Goal: Communication & Community: Answer question/provide support

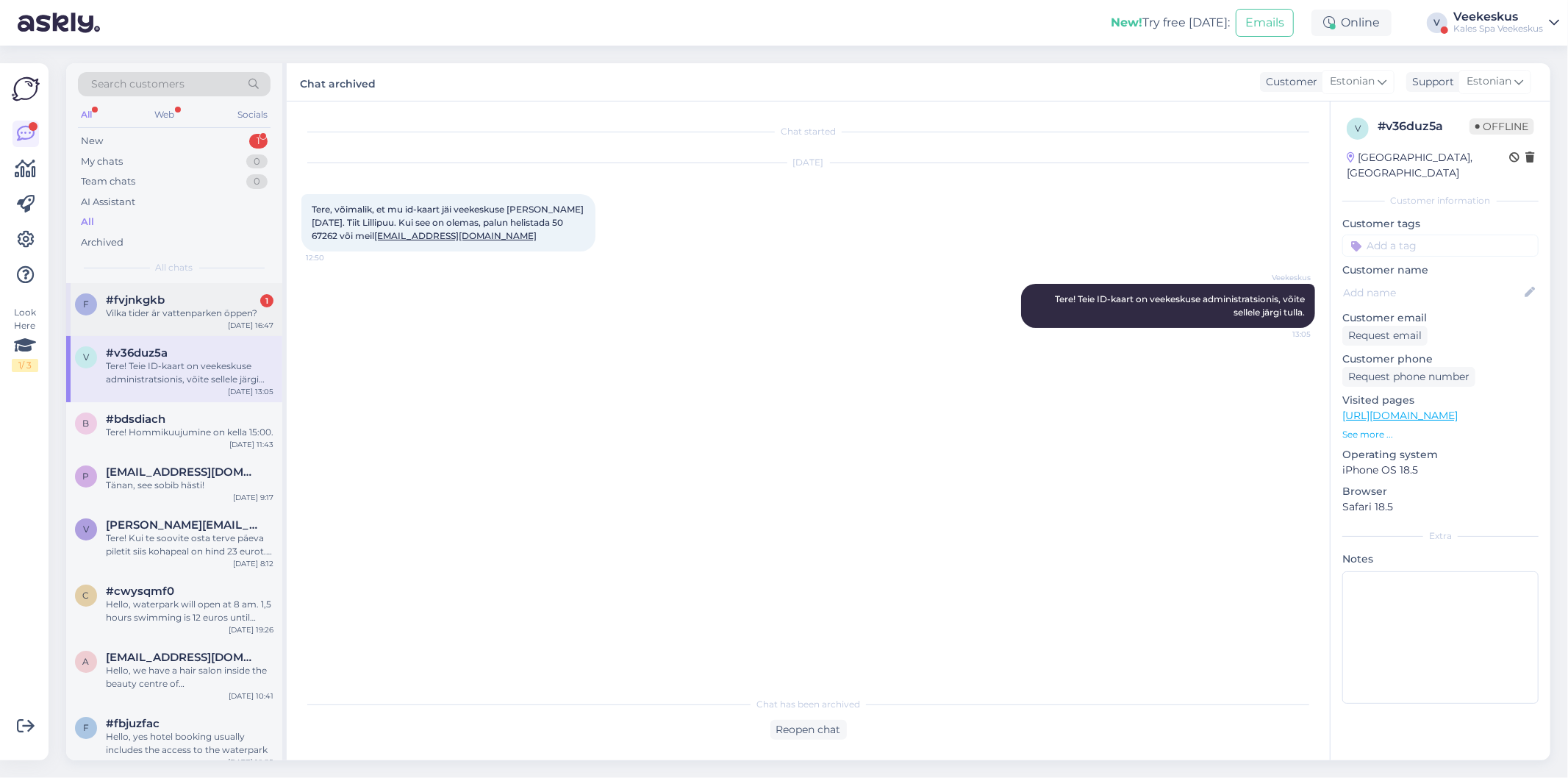
click at [218, 319] on div "f #fvjnkgkb 1 Vilka tider är vattenparken öppen? [DATE] 16:47" at bounding box center [174, 309] width 216 height 53
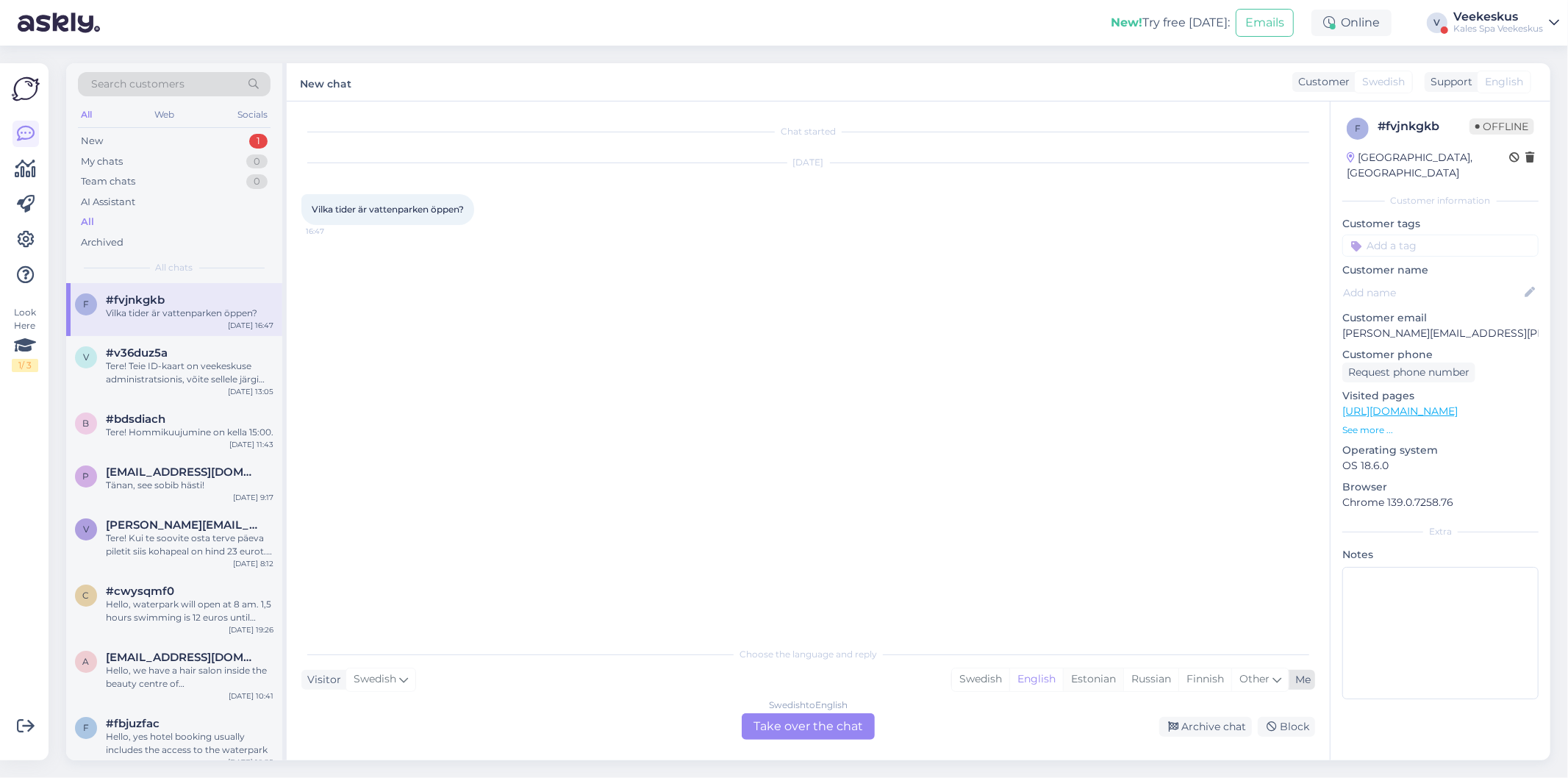
click at [1087, 680] on div "Estonian" at bounding box center [1093, 679] width 60 height 22
click at [823, 721] on div "Swedish to Estonian Take over the chat" at bounding box center [808, 726] width 133 height 27
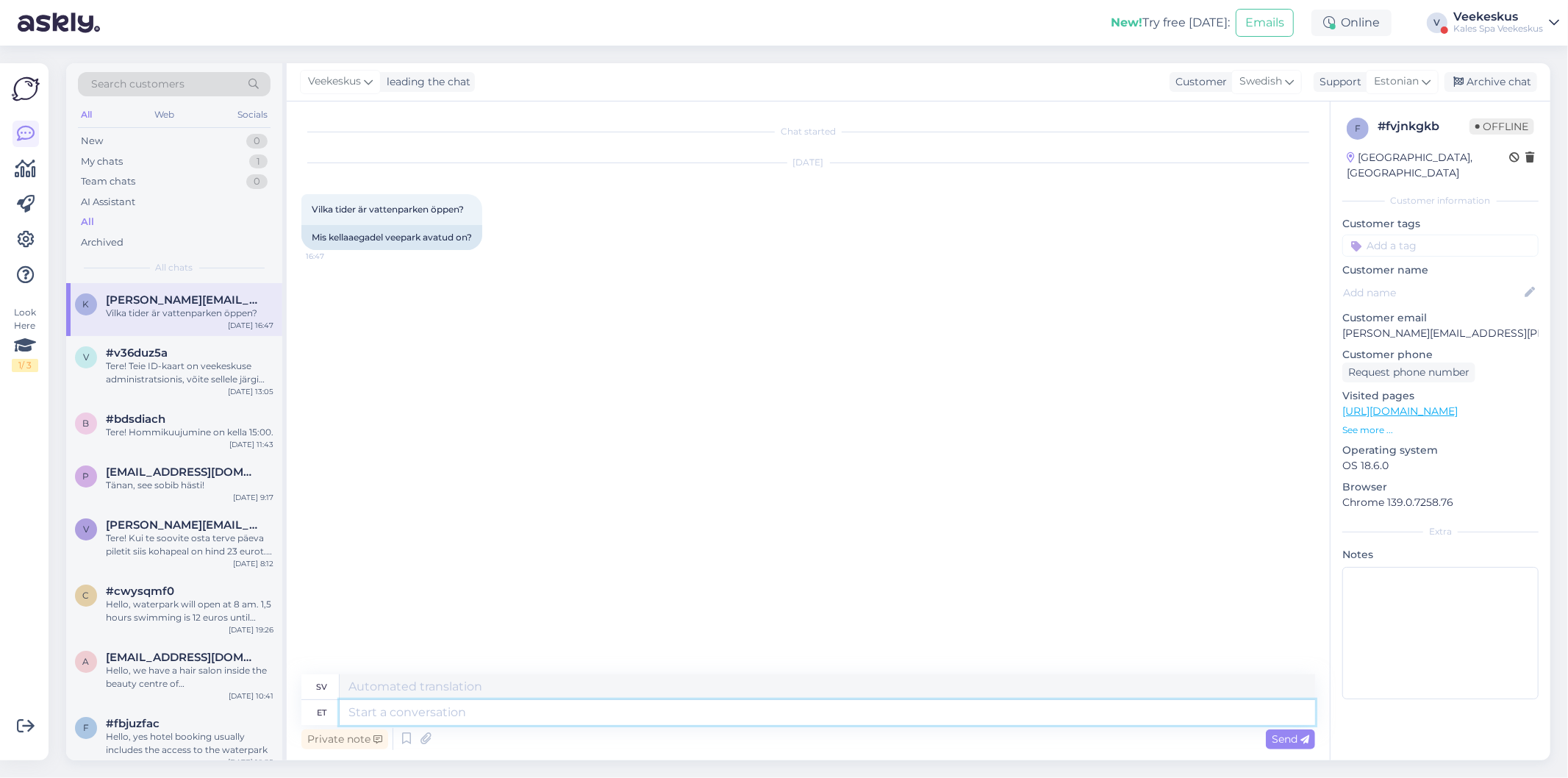
click at [387, 707] on textarea at bounding box center [827, 712] width 975 height 25
type textarea "Tere"
type textarea "Hej"
type textarea "Tere!"
type textarea "Hej!"
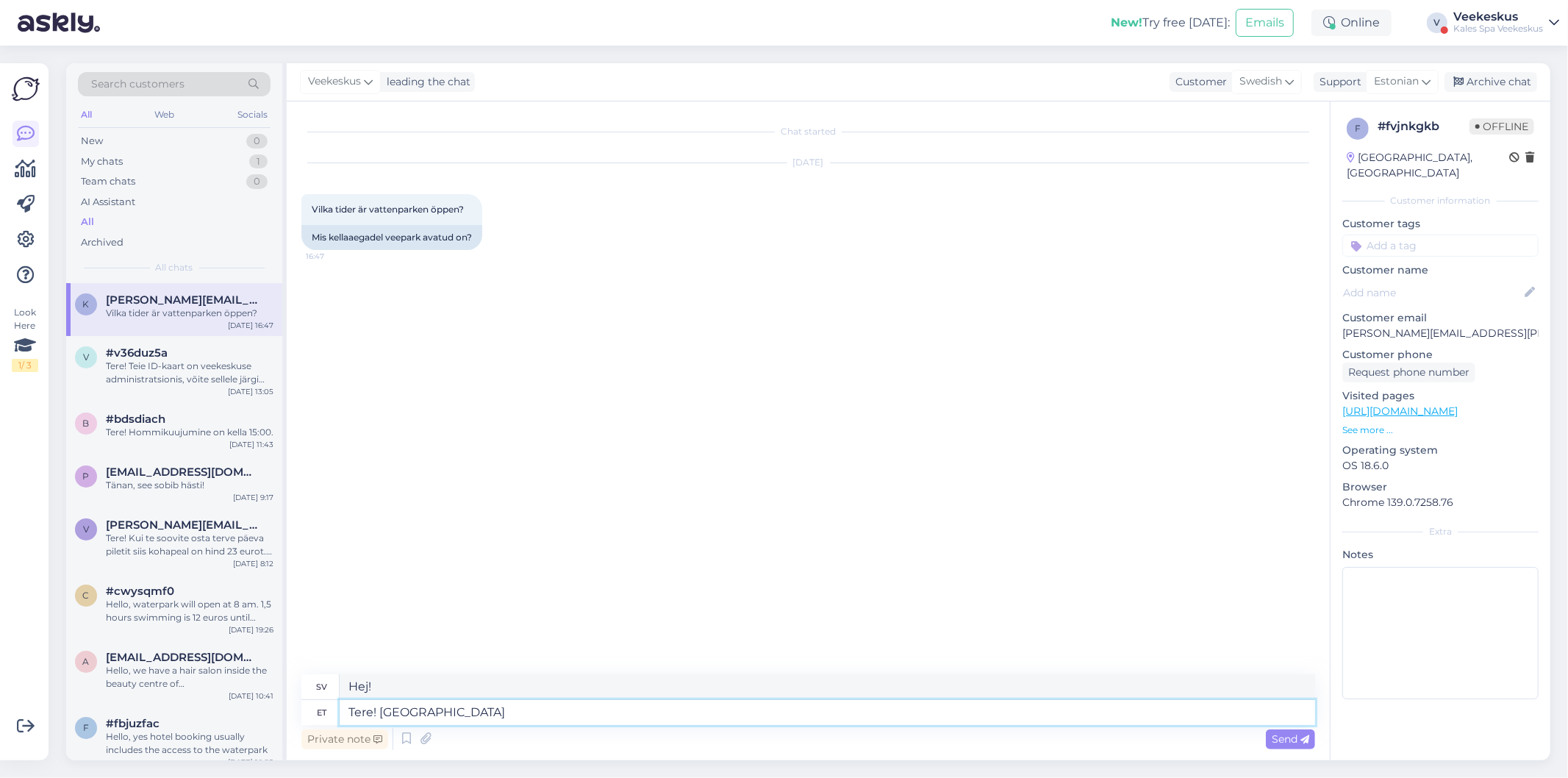
type textarea "Tere! [GEOGRAPHIC_DATA]"
type textarea "Hej! Vattenpark"
type textarea "Tere! [GEOGRAPHIC_DATA] on"
type textarea "Hallå! Vattenpark o"
type textarea "Tere! [GEOGRAPHIC_DATA] on"
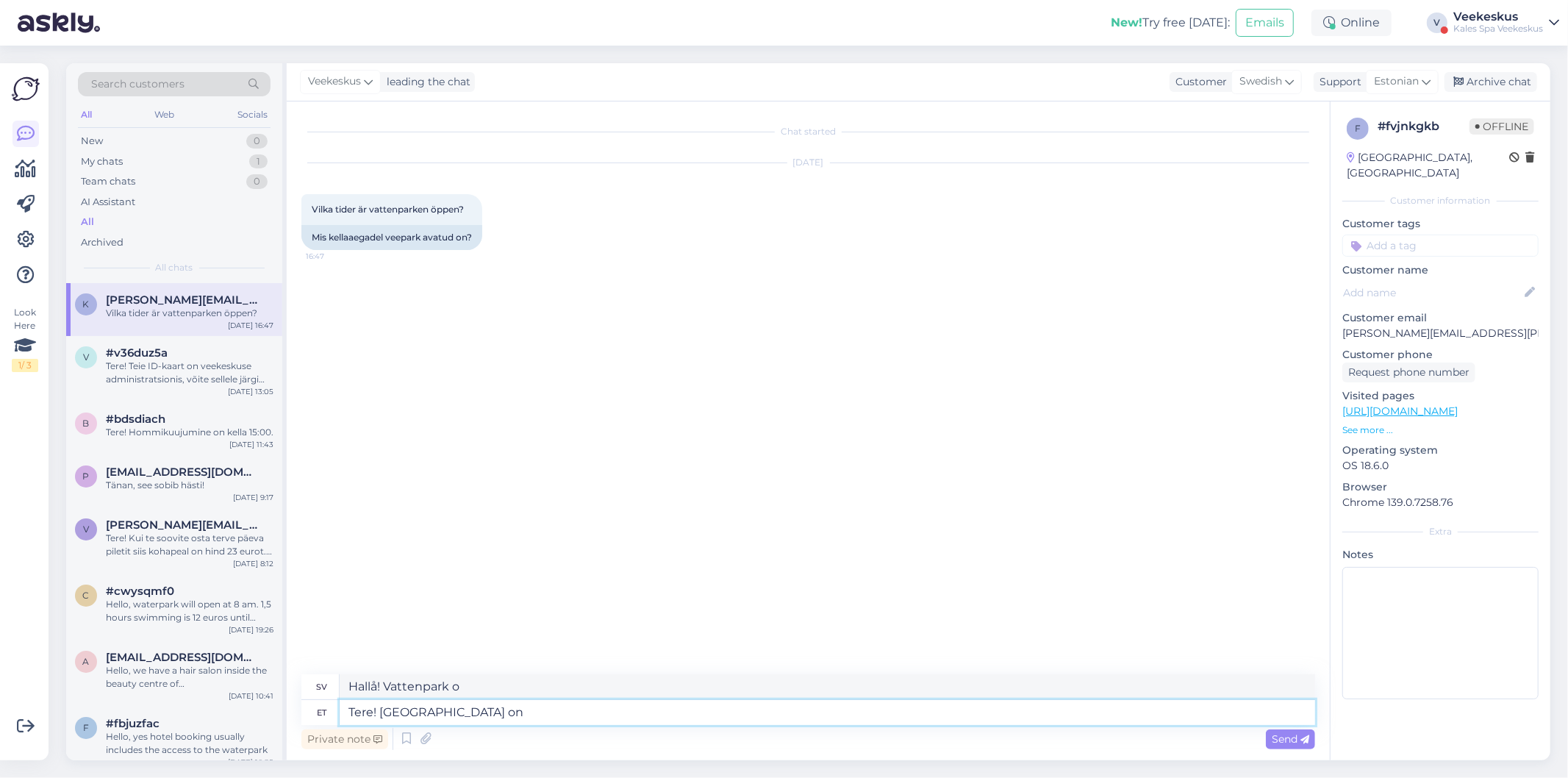
type textarea "Hallå! Vattenparken är"
type textarea "Tere! Veepark on avat"
type textarea "Hej! Vattenparken är öppen."
type textarea "Tere! Veep"
type textarea "Hallå! Vattenparken är"
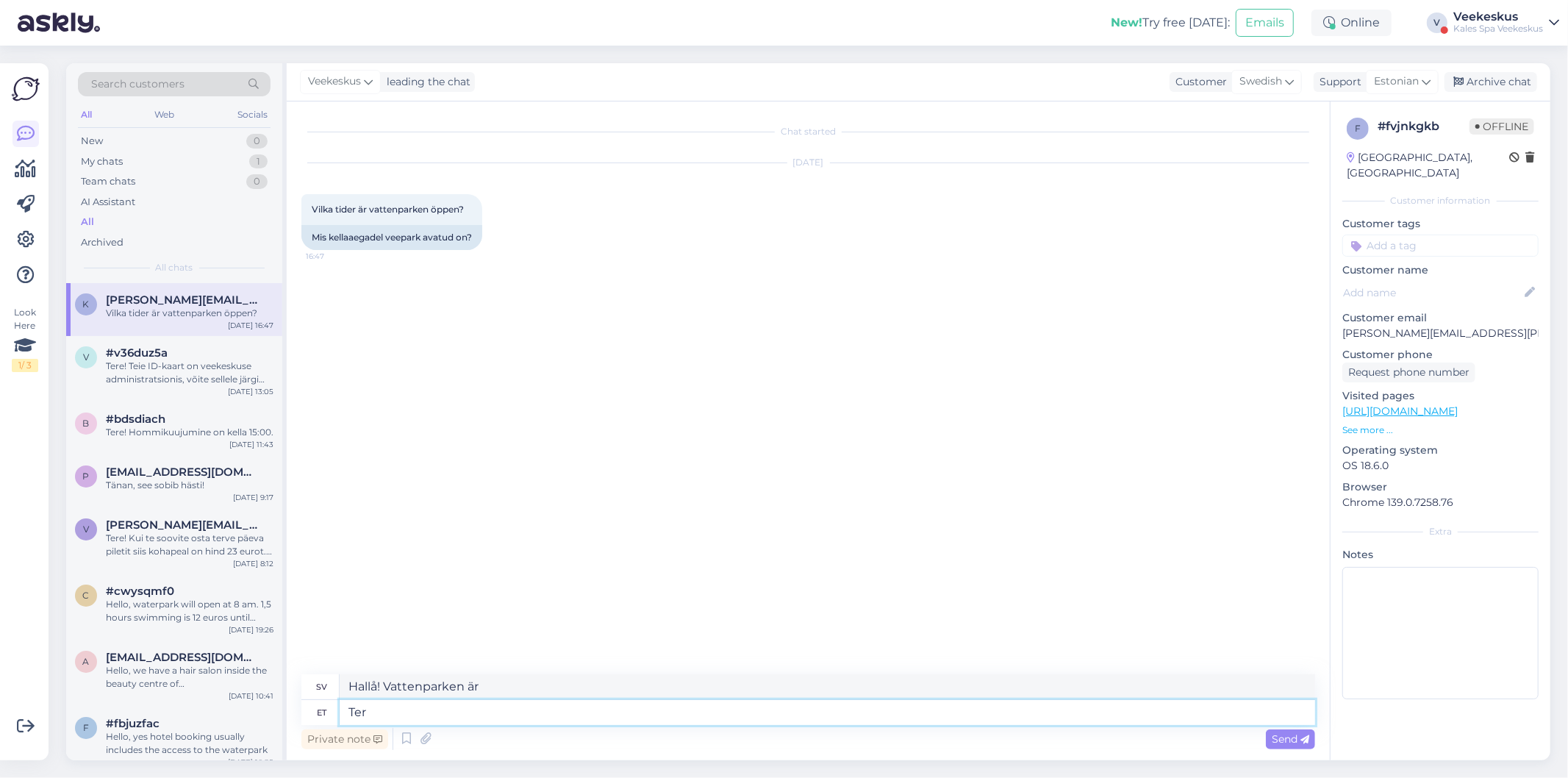
type textarea "Te"
type textarea "Hej! Vattenpark"
type textarea "T"
type textarea "Hej!"
click at [405, 741] on icon at bounding box center [406, 738] width 18 height 22
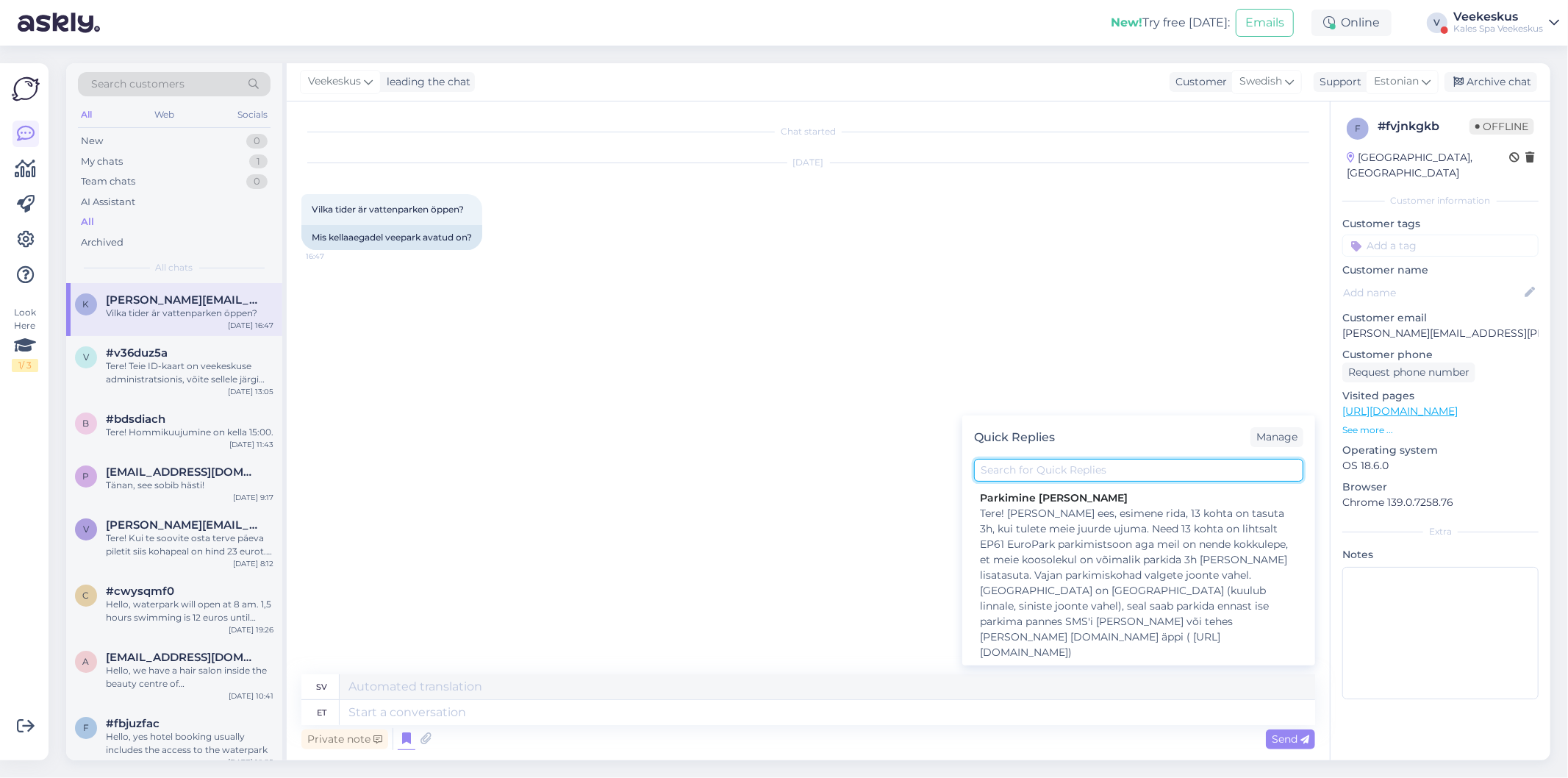
click at [1158, 467] on input "text" at bounding box center [1138, 470] width 329 height 23
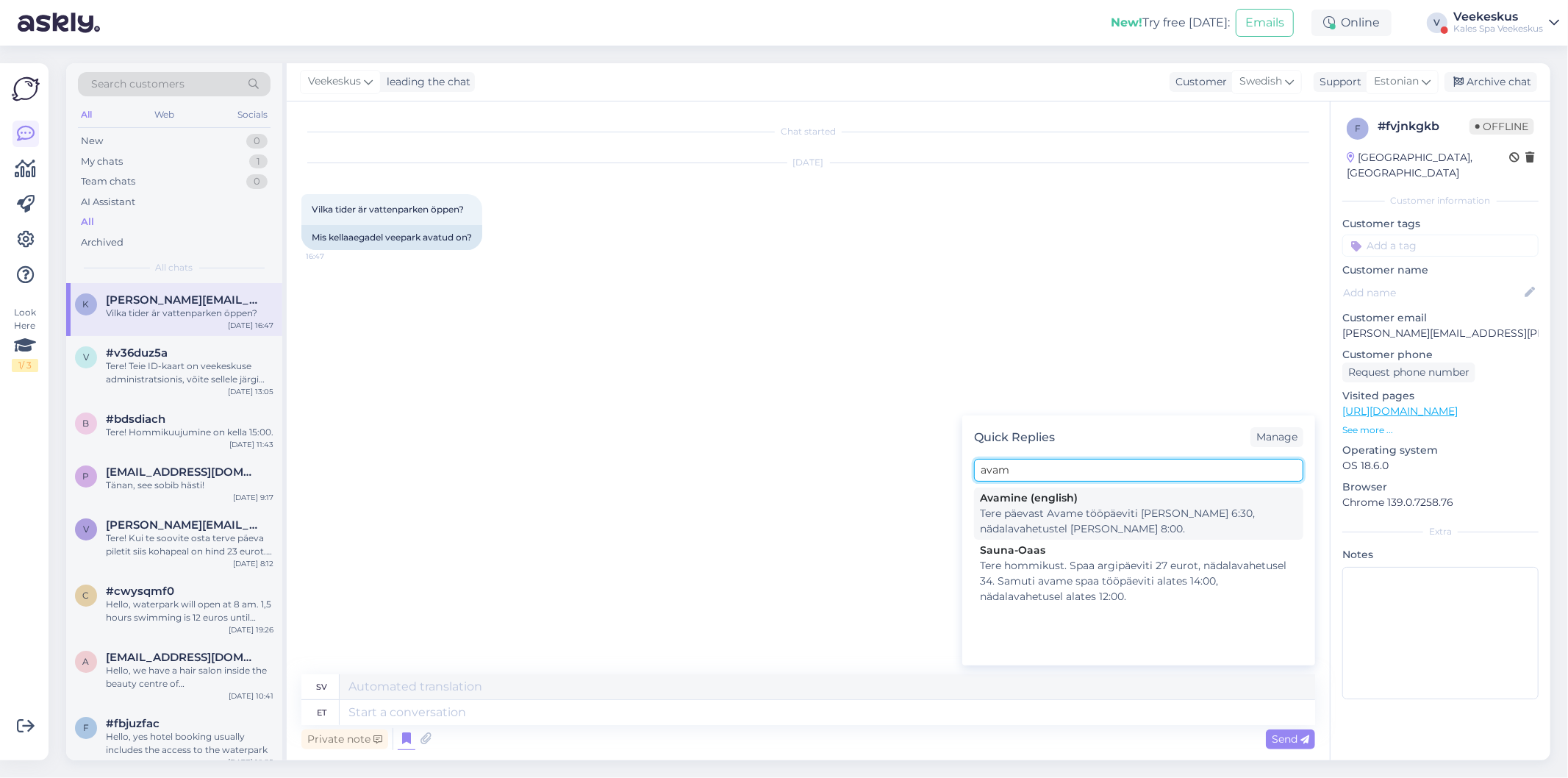
type input "avam"
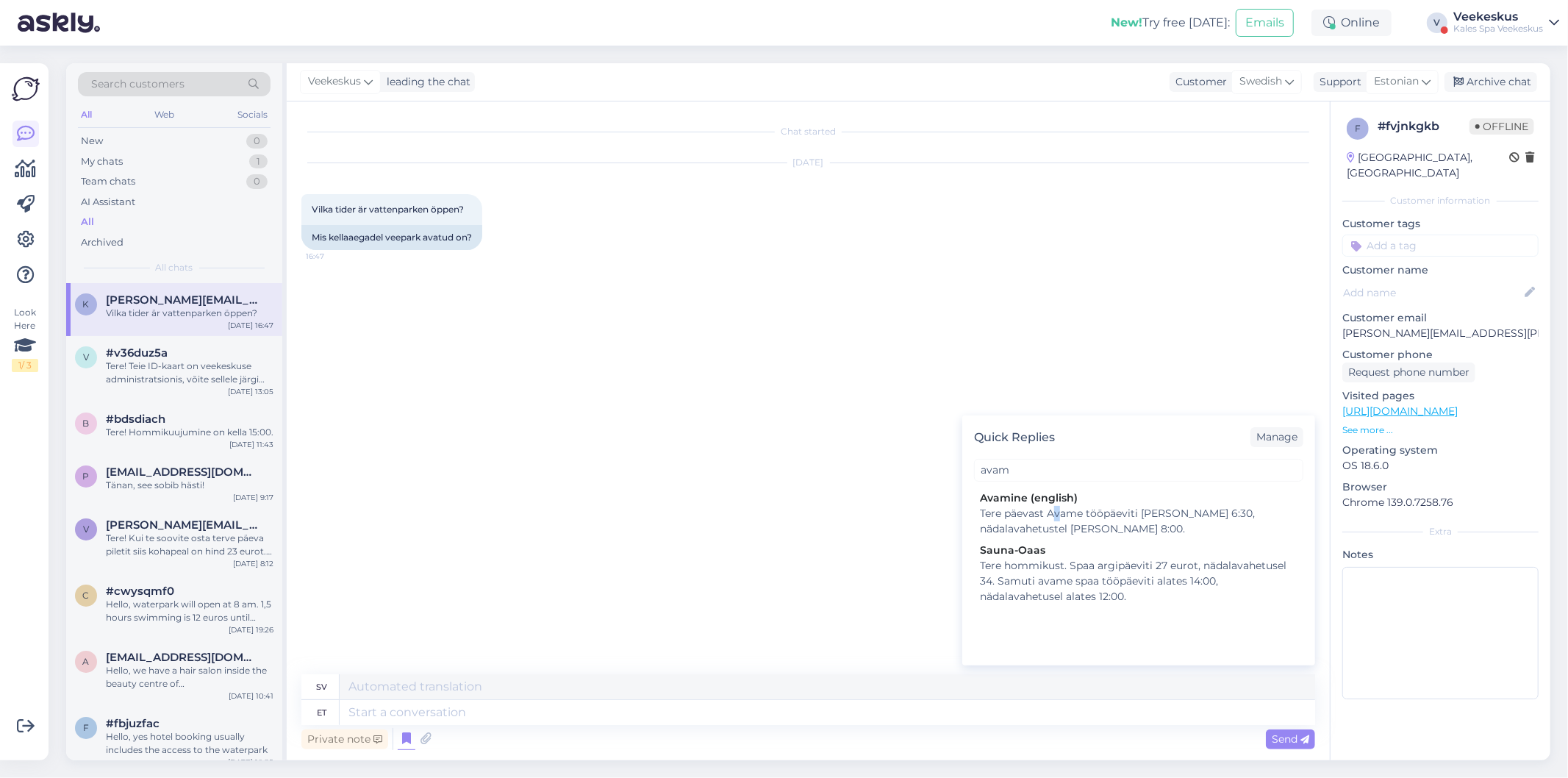
click at [1053, 516] on div "Tere päevast Avame tööpäeviti [PERSON_NAME] 6:30, nädalavahetustel [PERSON_NAME…" at bounding box center [1138, 521] width 318 height 31
type textarea "[DEMOGRAPHIC_DATA] eftermiddag Vi öppnar på vardagar kl 6:30, på [PERSON_NAME] …"
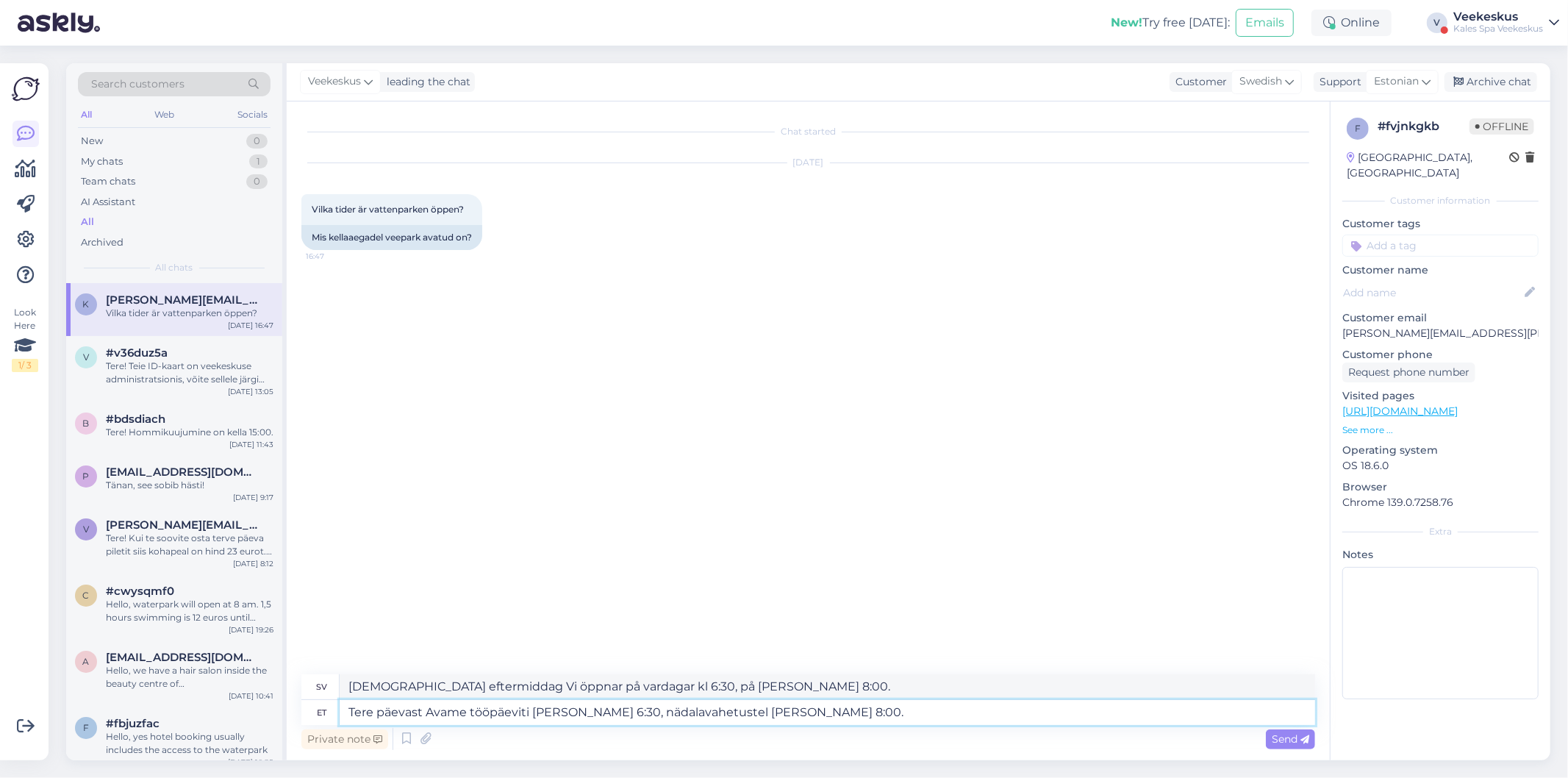
click at [419, 714] on textarea "Tere päevast Avame tööpäeviti [PERSON_NAME] 6:30, nädalavahetustel [PERSON_NAME…" at bounding box center [827, 712] width 975 height 25
type textarea "Tere Avame tööpäeviti [PERSON_NAME] 6:30, nädalavahetustel [PERSON_NAME] 8:00."
type textarea "Hej, vi öppnar på vardagar klockan 6:30, på [PERSON_NAME] klockan 8:00."
type textarea "Tere! Avame tööpäeviti [PERSON_NAME] 6:30, nädalavahetustel [PERSON_NAME] 8:00."
type textarea "Hej! Vi öppnar på vardagar klockan 18:30 och på [PERSON_NAME] klockan 20:00."
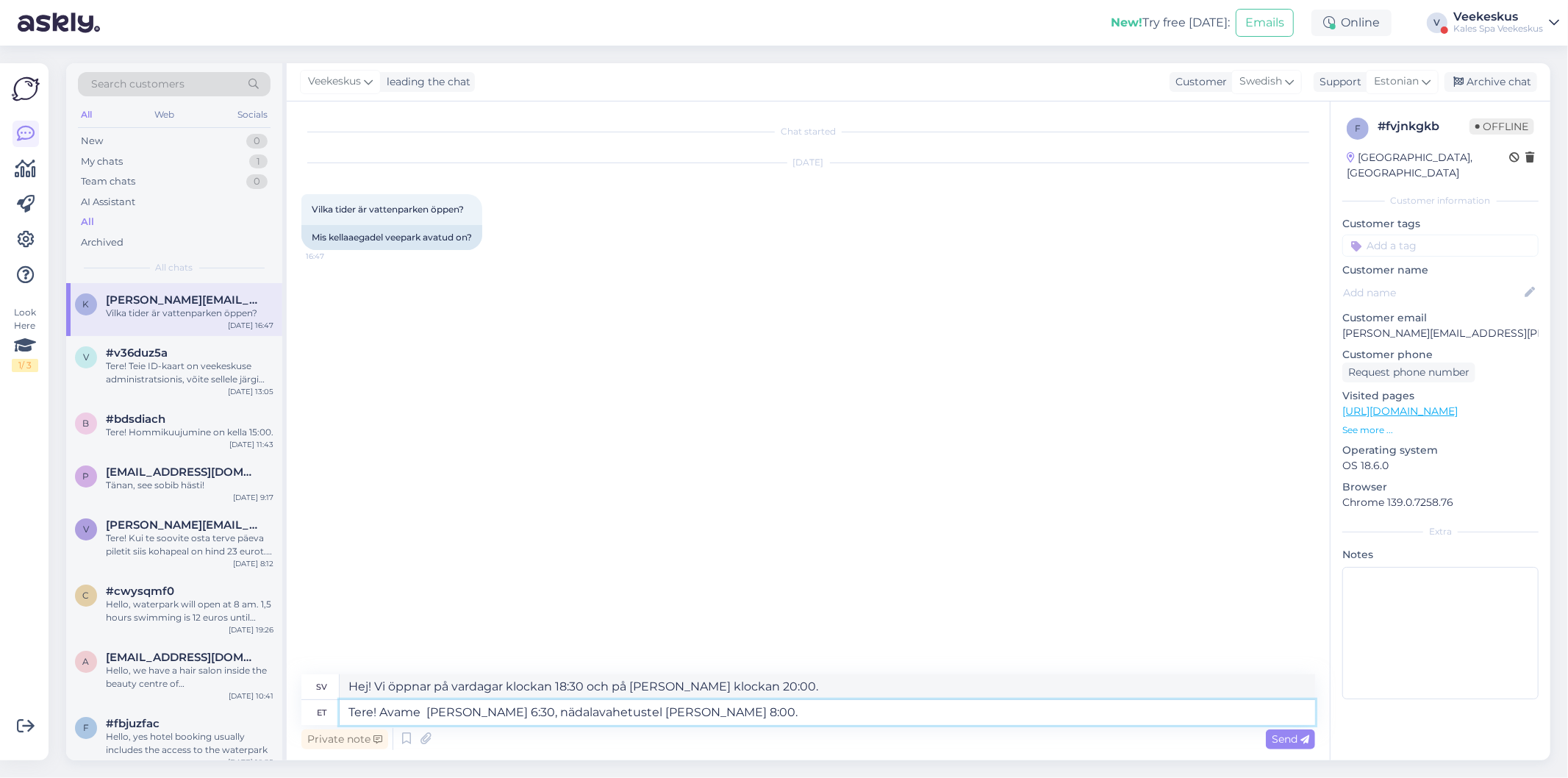
type textarea "Tere! Avame [PERSON_NAME] 6:30, nädalavahetustel [PERSON_NAME] 8:00."
type textarea "Hej! Vi öppnar klockan 18:30, på [PERSON_NAME] klockan 20:00."
type textarea "Tere! Avame veekeskuse [PERSON_NAME] 6:30, nädalavahetustel [PERSON_NAME] 8:00."
type textarea "Hej! Vi öppnar vattenparken klockan 18:30, på helgerna klockan 20:00."
type textarea "Tere! Avame veekeskuse [PERSON_NAME] 0, nädalavahetustel [PERSON_NAME] 8:00."
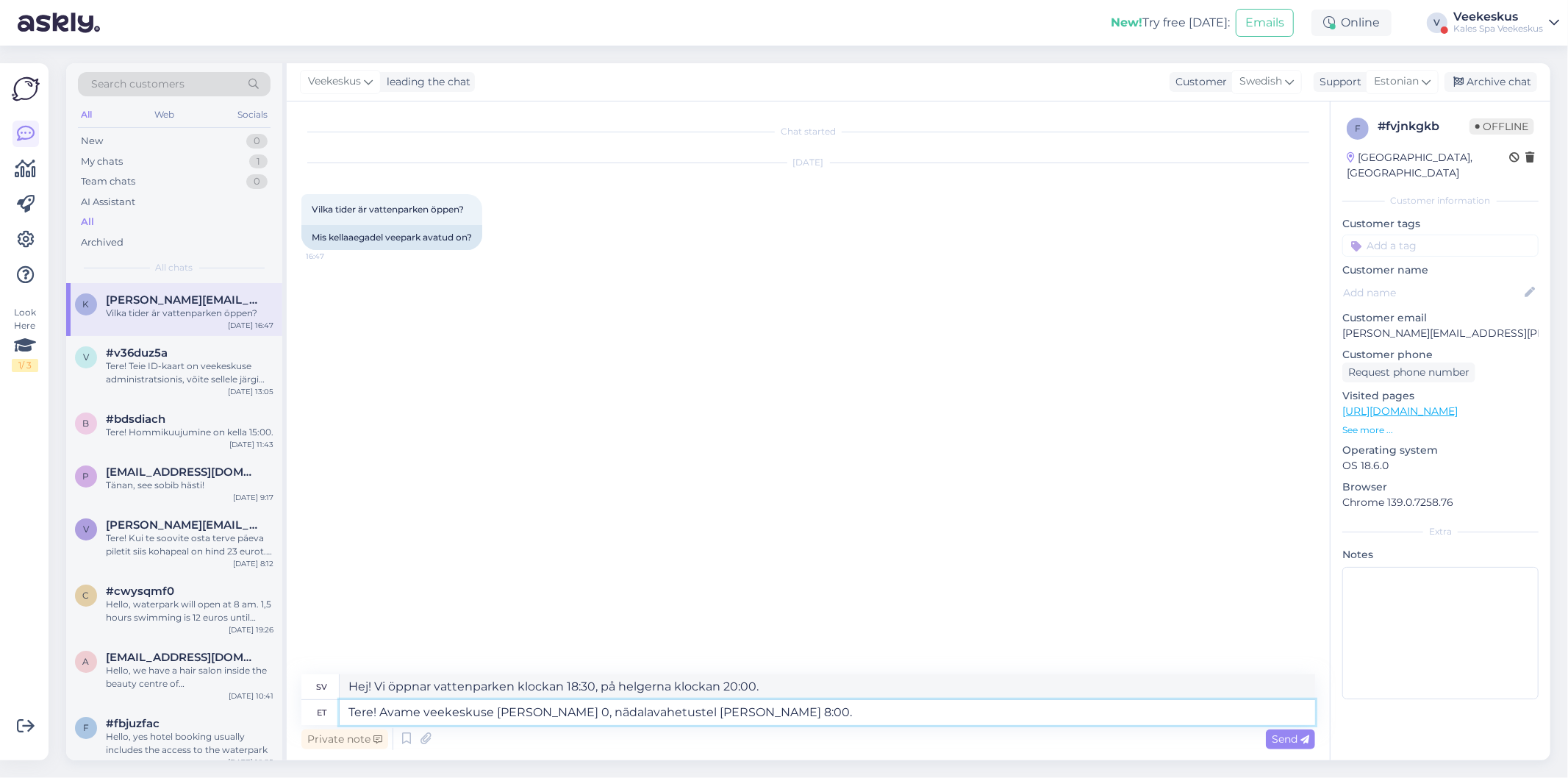
type textarea "Hej! Vi öppnar vattenparken klockan 00, på helgerna klockan 20:00."
type textarea "Tere! Avame veekeskuse [PERSON_NAME] 80, nädalavahetustel [PERSON_NAME] 8:00."
type textarea "Hej! Vi öppnar vattenparken klockan 20:00, på helgerna klockan 20:00."
type textarea "Tere! Avame veekeskuse [PERSON_NAME] 8:00, nädalavahetust"
type textarea "Hej! Vi öppnar vattenparken klockan 20:00, på helgerna kl."
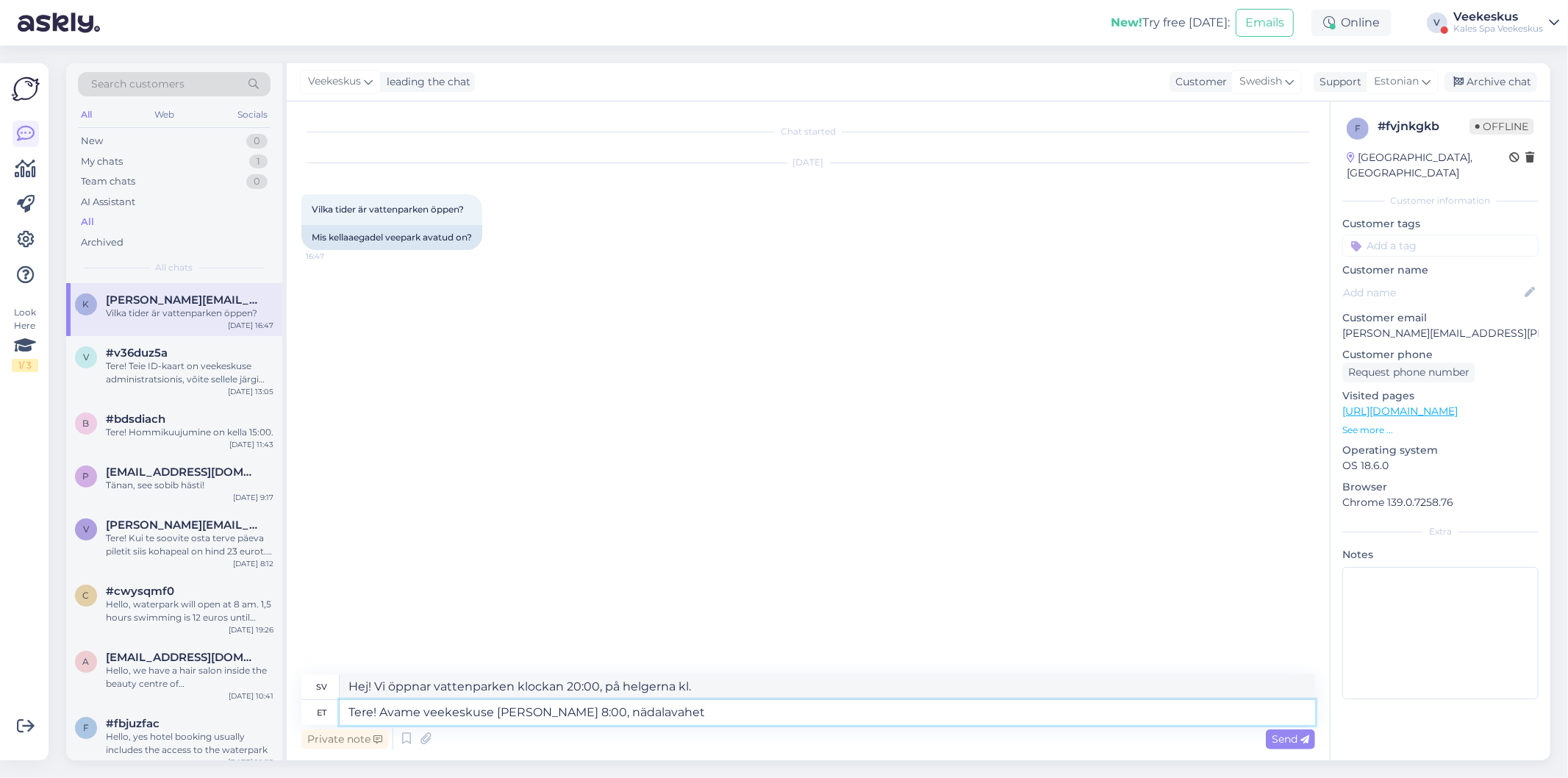
type textarea "Tere! Avame veekeskuse [PERSON_NAME] 8:00, nädalavahe"
type textarea "Hej! Vi öppnar vattenparken klockan 20:00 på helgerna"
type textarea "Tere! Avame veekeskuse [PERSON_NAME] 8:00,"
type textarea "Hej! Vi öppnar vattenparken klockan 20:00."
type textarea "Tere! Avame veekeskuse [PERSON_NAME] 8:00"
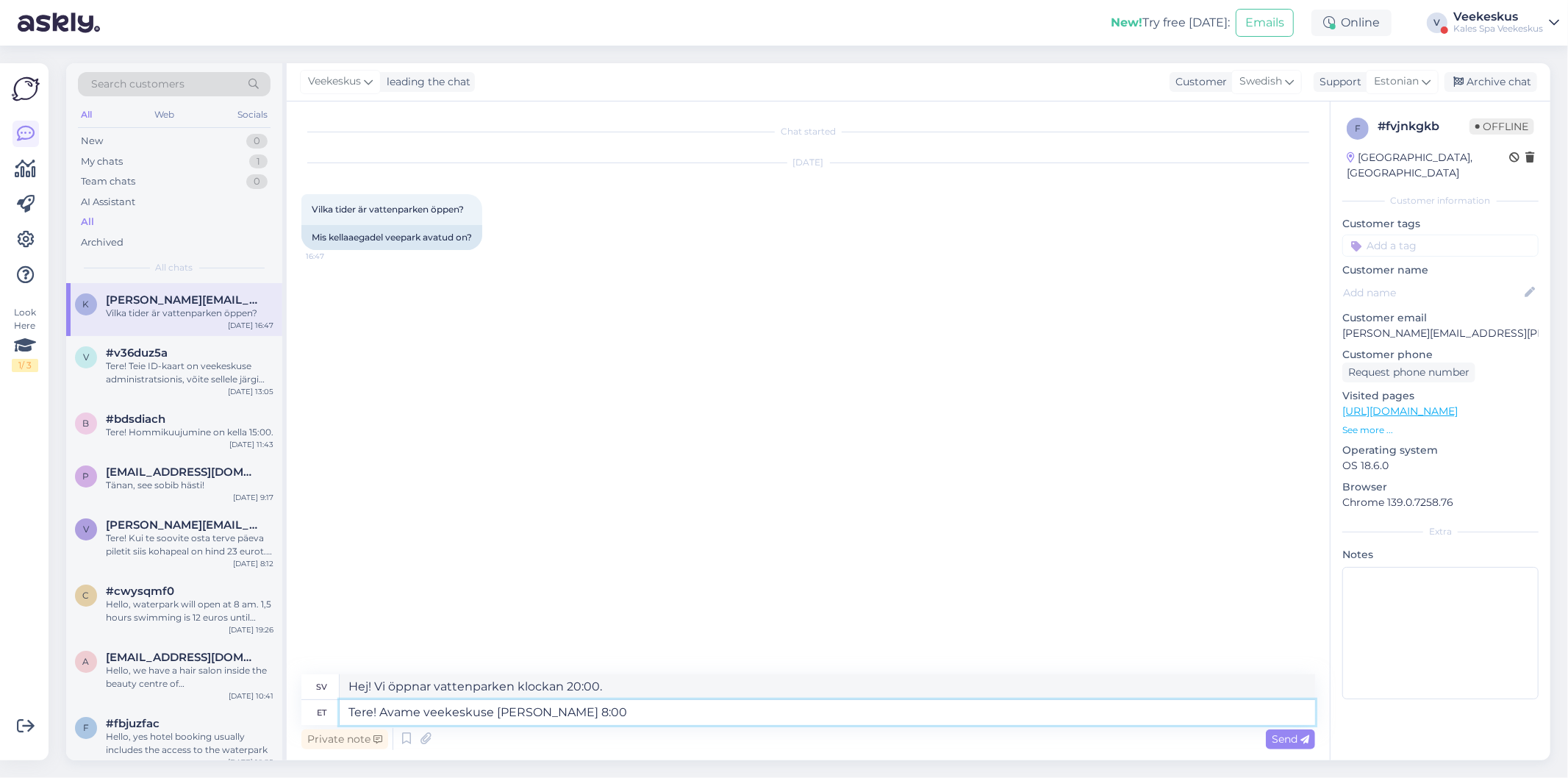
type textarea "Hej! Vi öppnar vattenparken klockan 20:00"
type textarea "Tere! Avame veekeskuse [PERSON_NAME] 8:00-2"
type textarea "Hej! Vi öppnar vattenparken kl. 8:00-"
type textarea "Tere! Avame veekeskuse [PERSON_NAME] 8:00-22"
type textarea "Hej! Vi har öppet vattenparken [PERSON_NAME] 8:00 till 22:00."
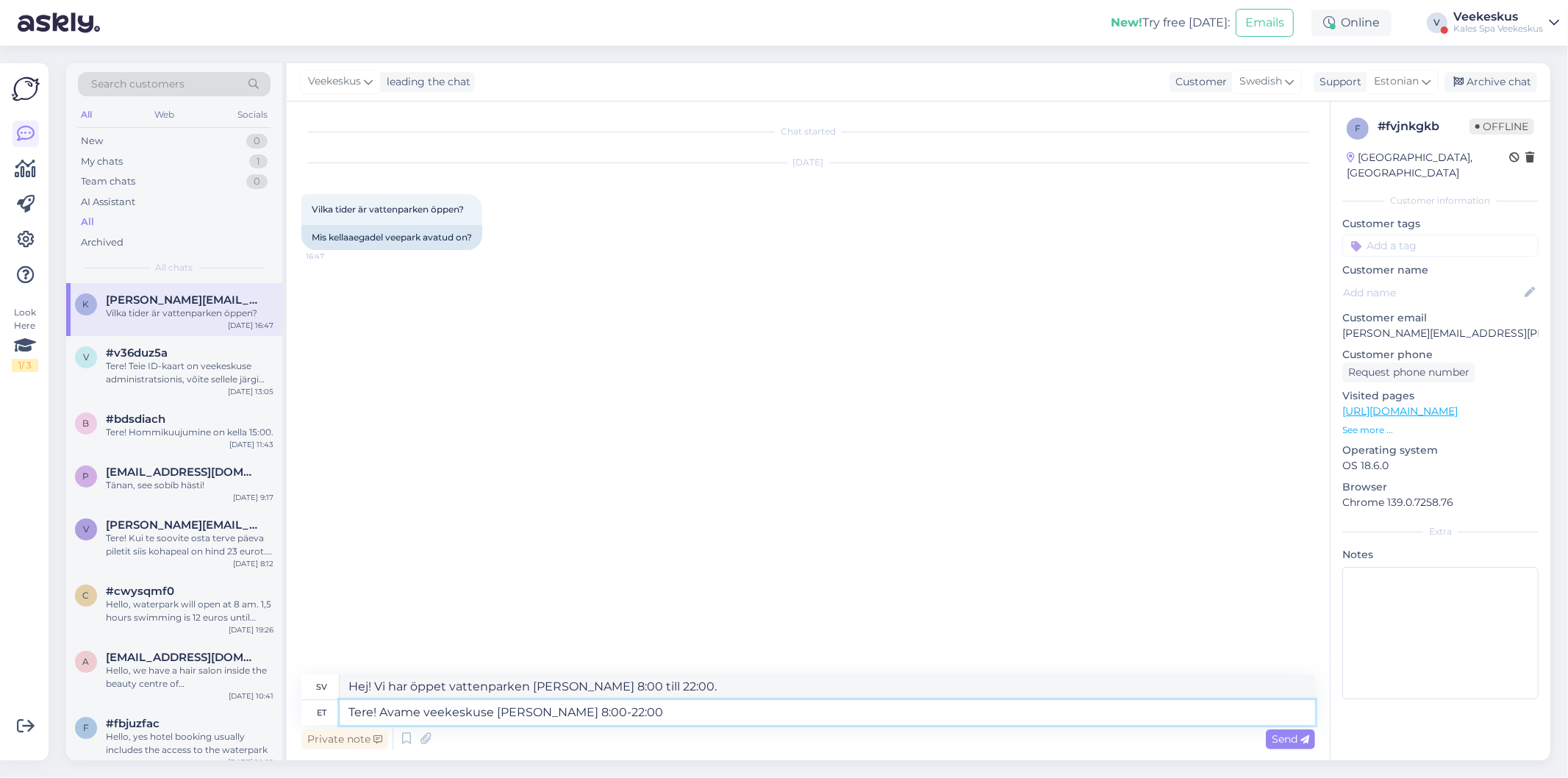
type textarea "Tere! Avame veekeskuse [PERSON_NAME] 8:00-22:00."
type textarea "Hej! Vi öppnar vattenparken [PERSON_NAME] 8:00 till 22:00."
type textarea "Tere! Avame veekeskuse [PERSON_NAME] 8:00-22:00."
click at [1284, 732] on span "Send" at bounding box center [1290, 739] width 37 height 13
